Goal: Task Accomplishment & Management: Use online tool/utility

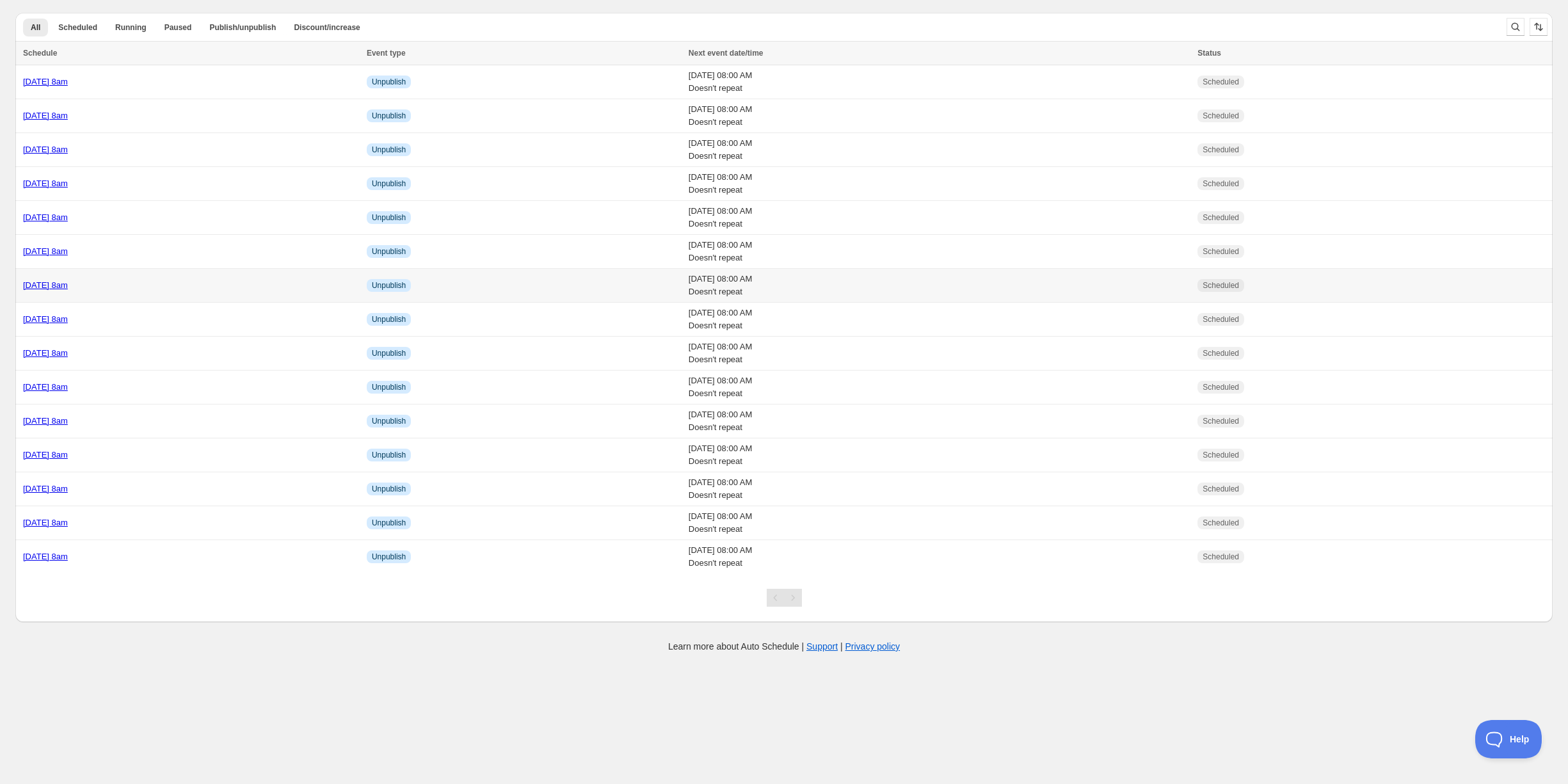
click at [163, 281] on div "Monday 20th October @ 8am" at bounding box center [191, 285] width 336 height 13
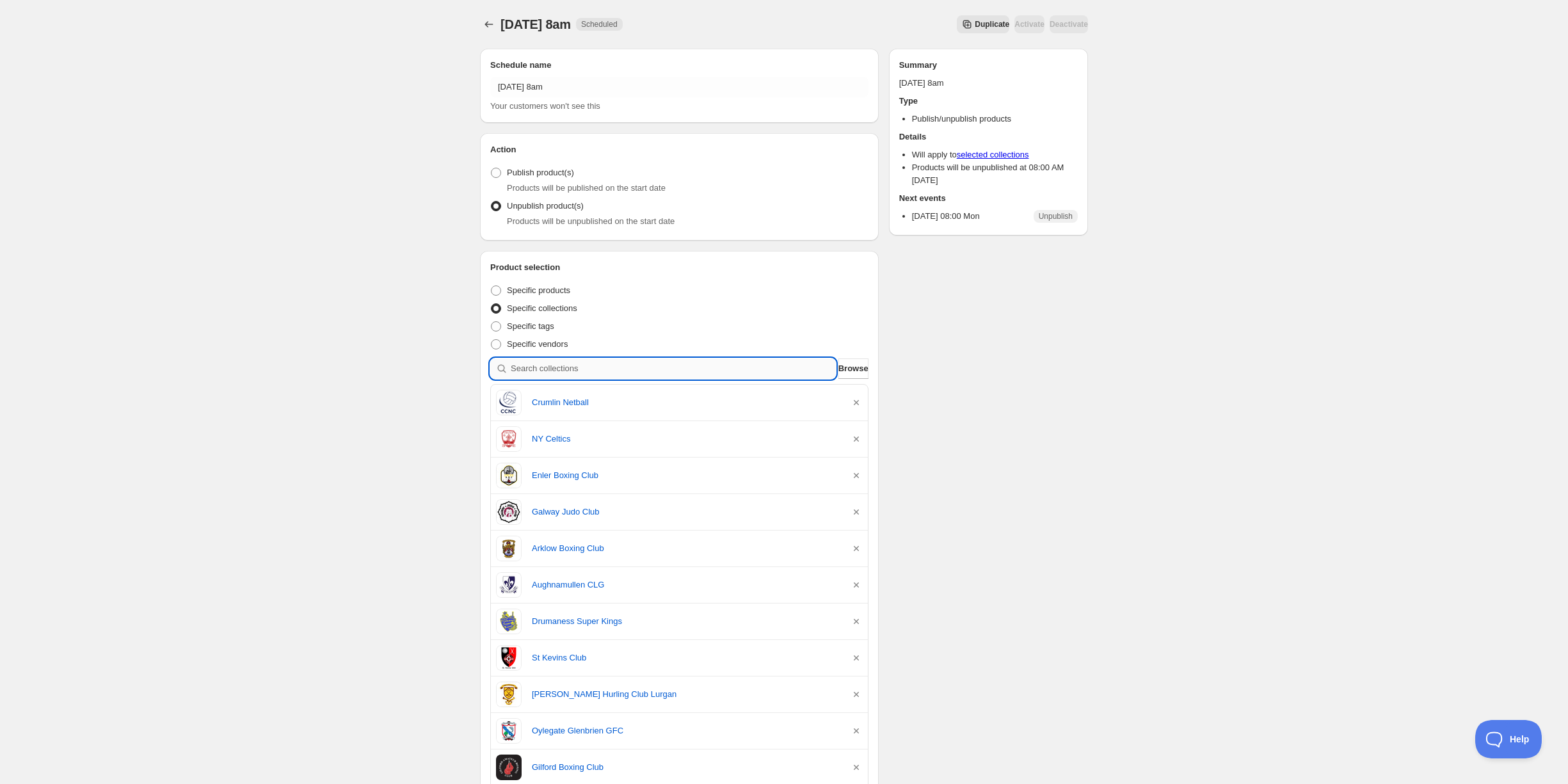
click at [566, 371] on input "search" at bounding box center [673, 369] width 325 height 21
type input "e"
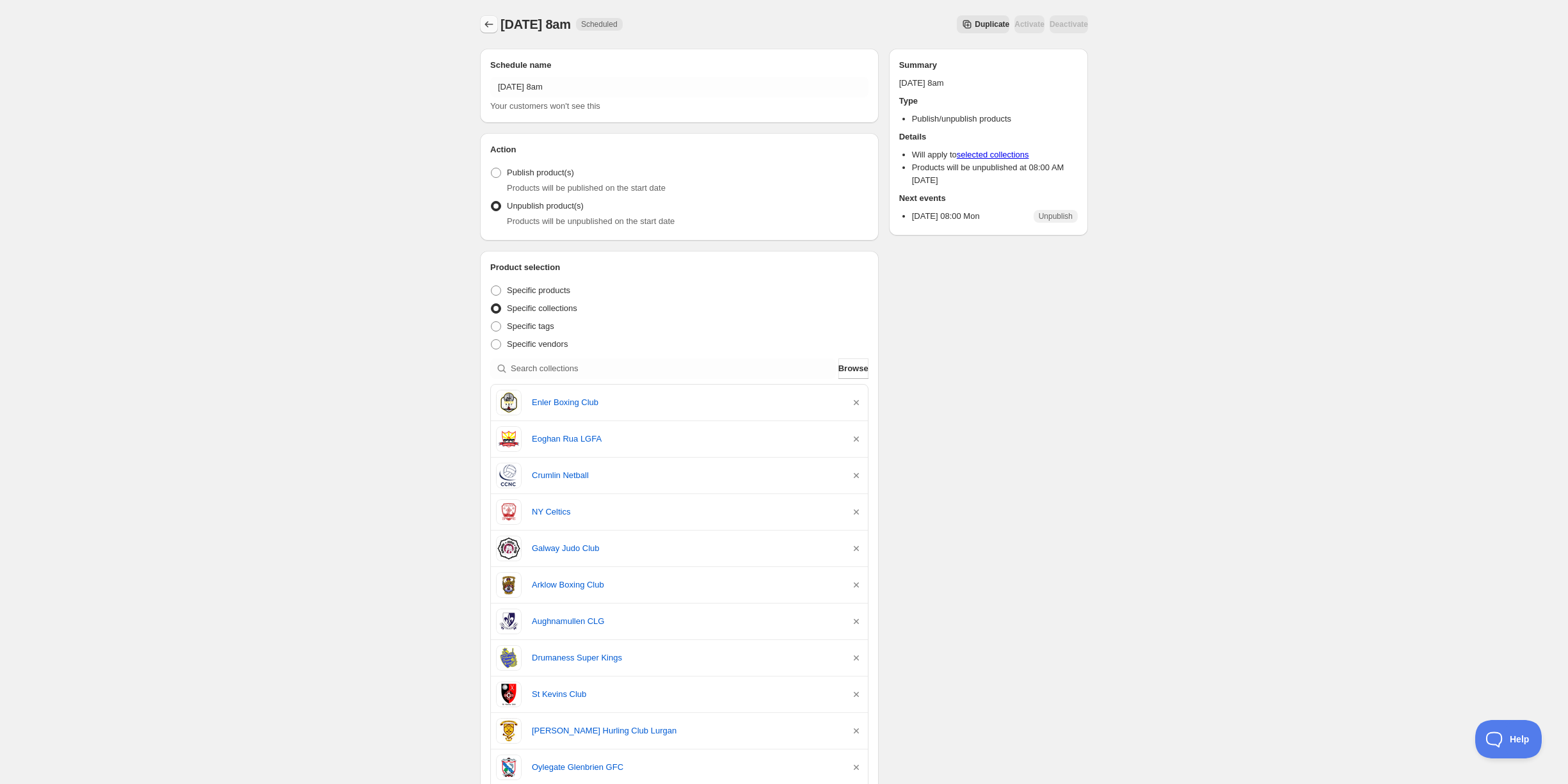
click at [489, 23] on icon "Schedules" at bounding box center [489, 25] width 13 height 13
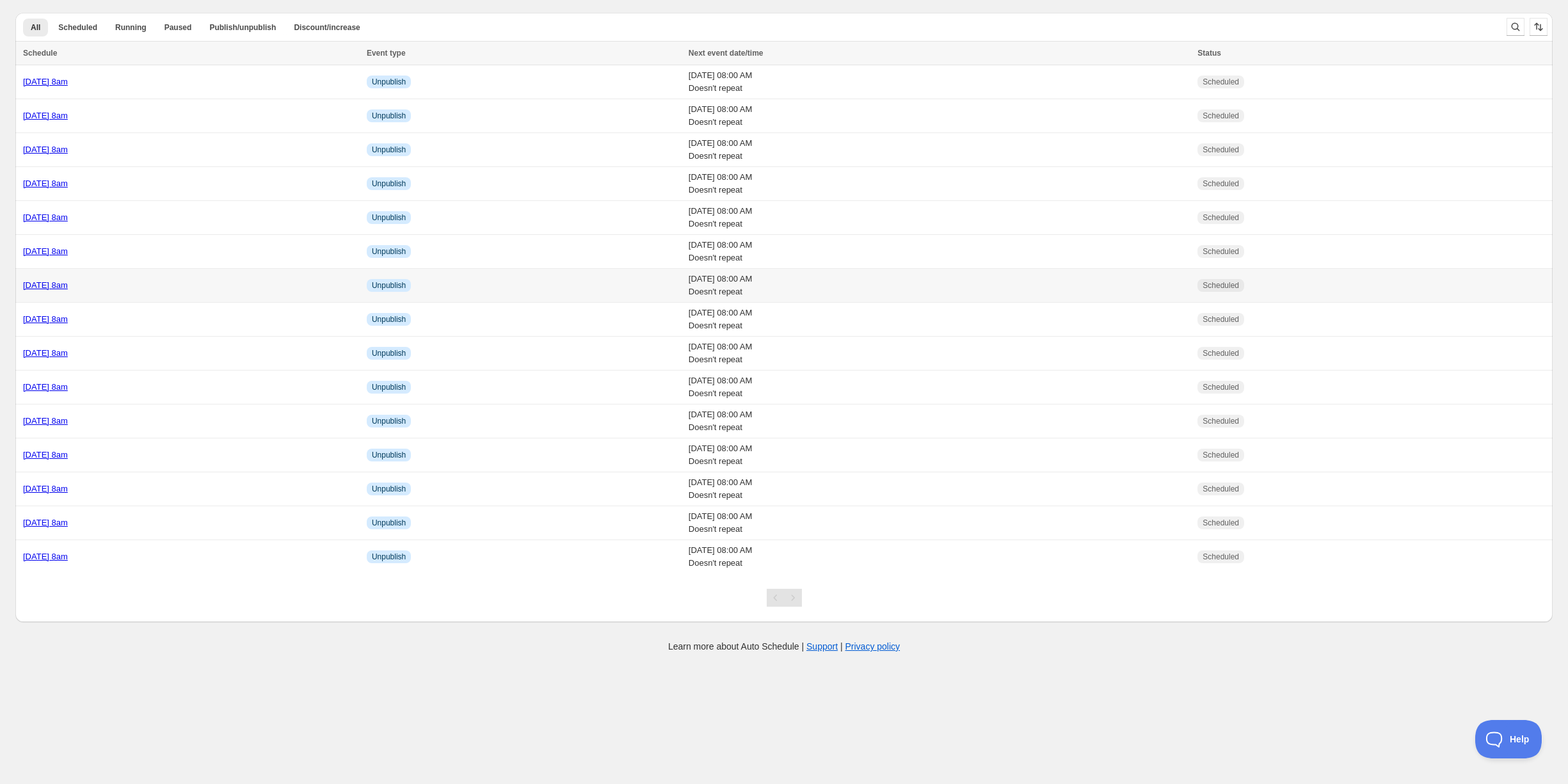
click at [200, 279] on div "Monday 20th October @ 8am" at bounding box center [191, 285] width 336 height 13
